Goal: Task Accomplishment & Management: Manage account settings

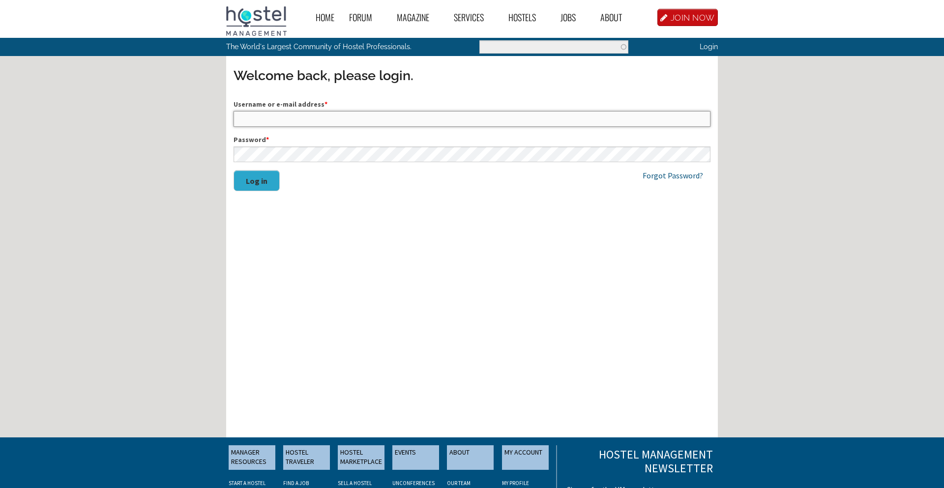
click at [382, 121] on input "Username or e-mail address *" at bounding box center [471, 119] width 477 height 16
type input "manager"
click at [271, 183] on button "Log in" at bounding box center [256, 180] width 46 height 21
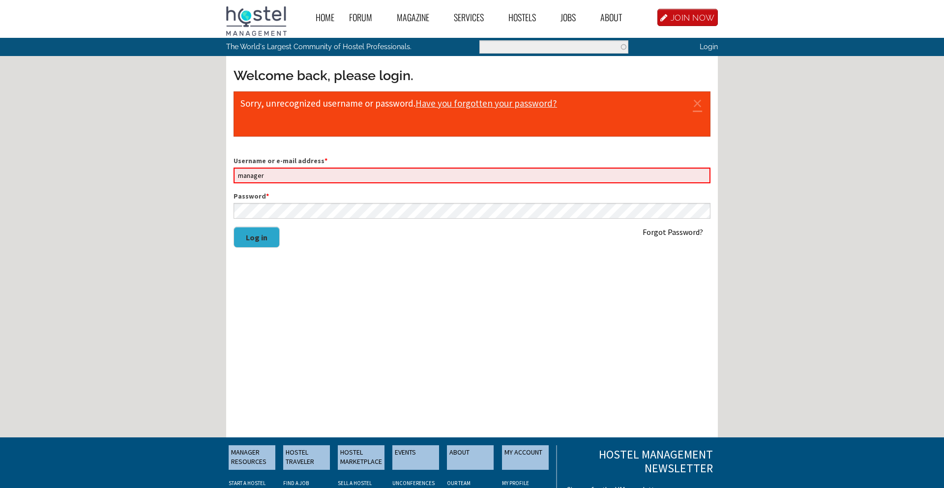
click at [657, 233] on link "Forgot Password?" at bounding box center [672, 232] width 60 height 10
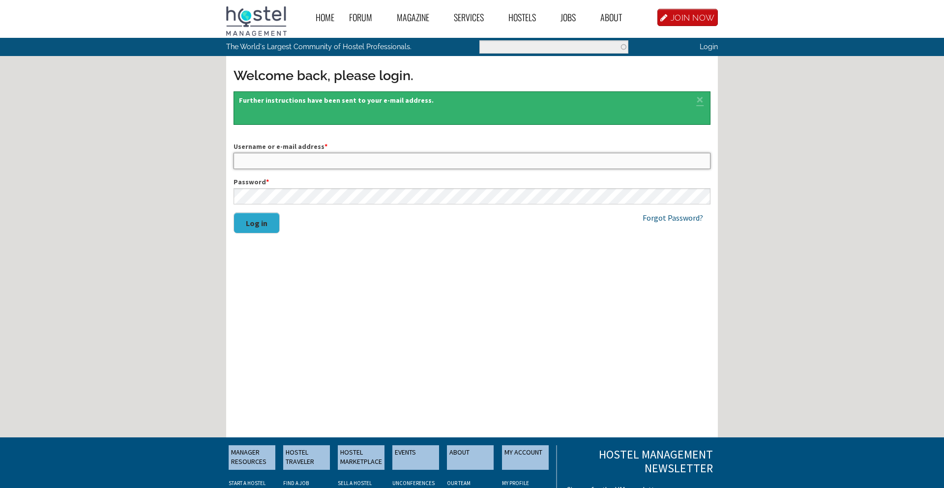
click at [255, 161] on input "Username or e-mail address *" at bounding box center [471, 161] width 477 height 16
type input "info@inzoziafrica.com"
click at [530, 456] on link "MY ACCOUNT" at bounding box center [525, 457] width 47 height 25
click at [520, 482] on link "My Profile" at bounding box center [515, 483] width 27 height 7
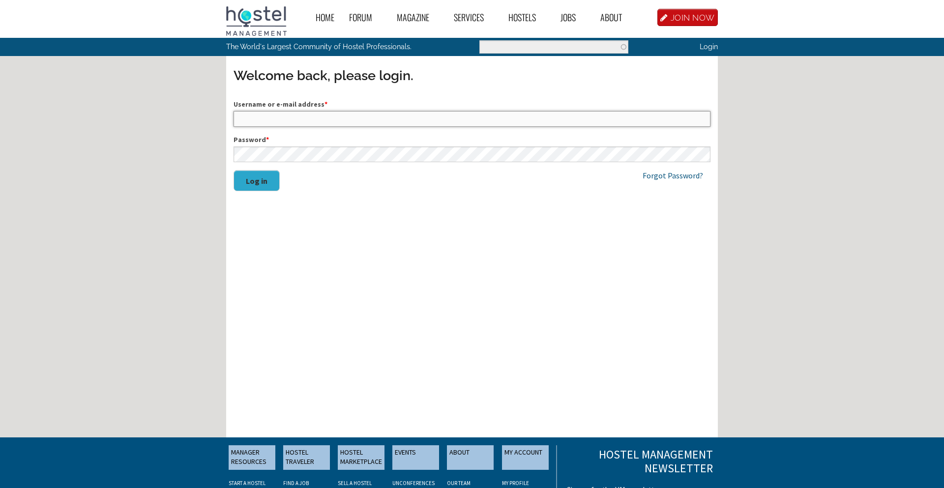
click at [419, 124] on input "Username or e-mail address *" at bounding box center [471, 119] width 477 height 16
type input "manager"
click at [246, 180] on button "Log in" at bounding box center [256, 180] width 46 height 21
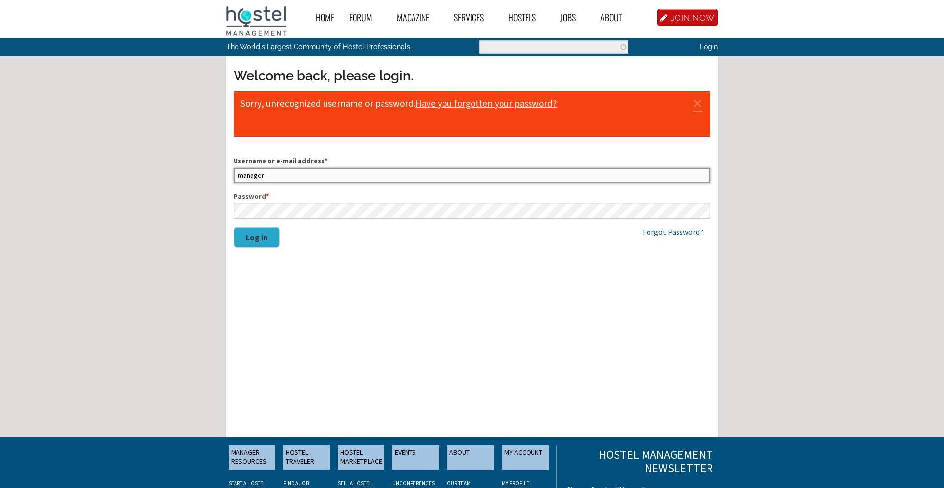
click at [272, 175] on input "manager" at bounding box center [471, 176] width 477 height 16
type input "m"
type input "i"
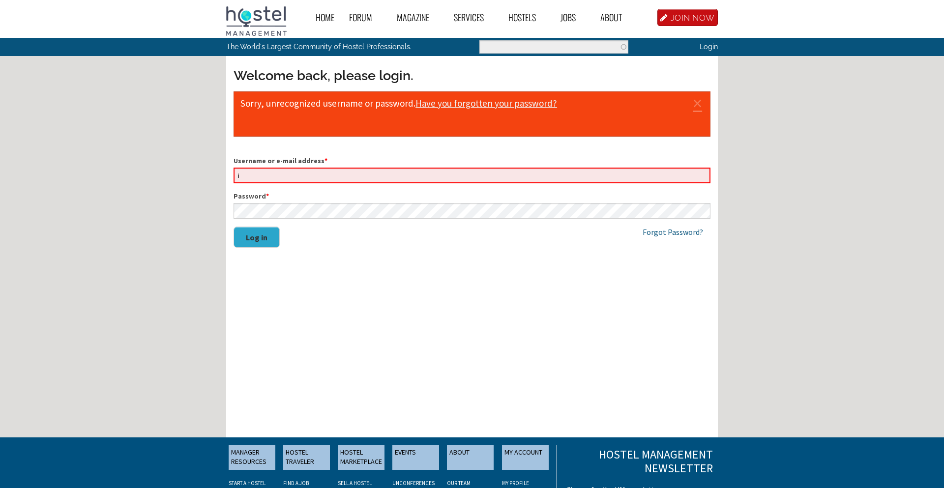
click at [165, 135] on div "Home Forum « Back Forum Forums Index « Back Forums Index New Posts Recent Activ…" at bounding box center [472, 298] width 944 height 597
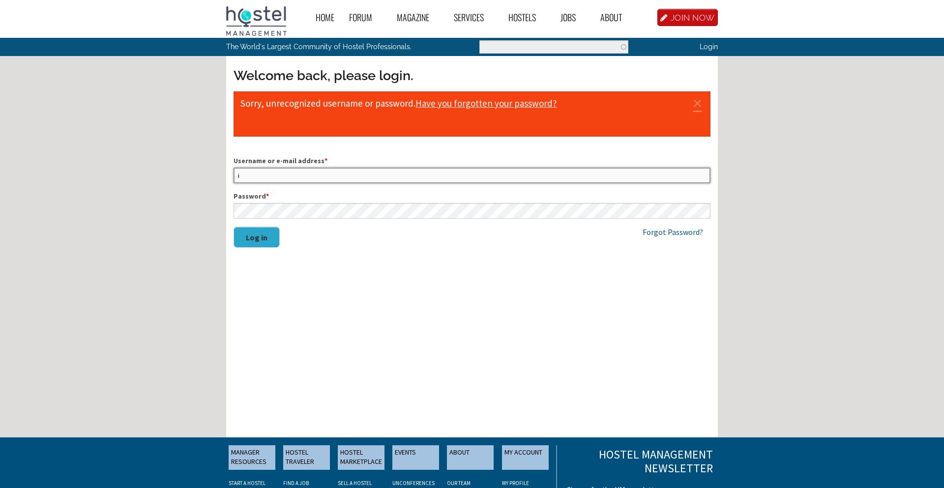
click at [287, 177] on input "i" at bounding box center [471, 176] width 477 height 16
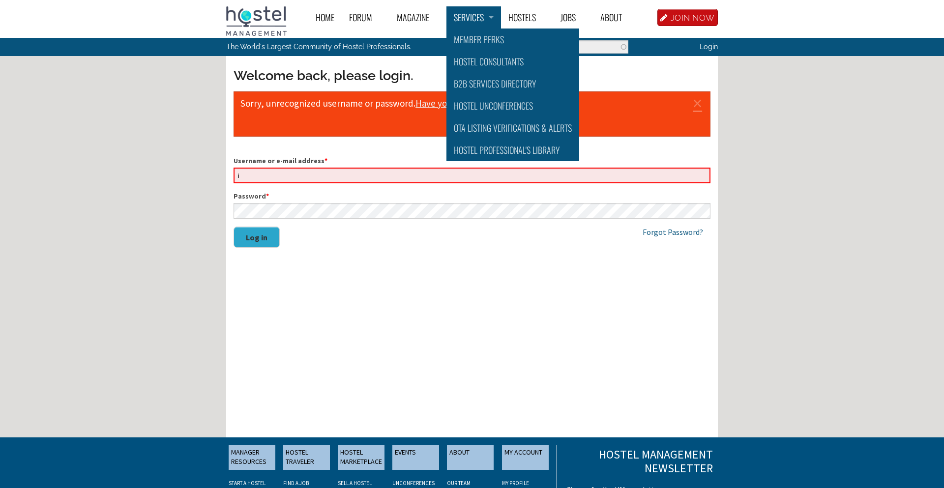
click at [473, 27] on link "Services" at bounding box center [473, 17] width 55 height 22
click at [789, 149] on div "Home Forum « Back Forum Forums Index « Back Forums Index New Posts Recent Activ…" at bounding box center [472, 298] width 944 height 597
